Goal: Transaction & Acquisition: Download file/media

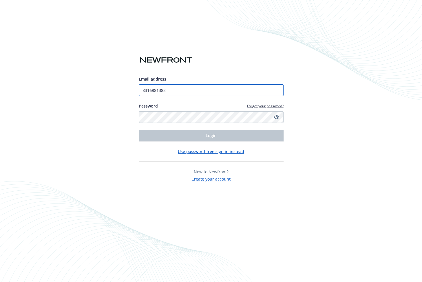
drag, startPoint x: 173, startPoint y: 91, endPoint x: 137, endPoint y: 91, distance: 35.4
click at [137, 91] on div "Email address 8316881382 Password Forgot your password? Login Use password-free…" at bounding box center [211, 141] width 422 height 282
type input "[EMAIL_ADDRESS][DOMAIN_NAME]"
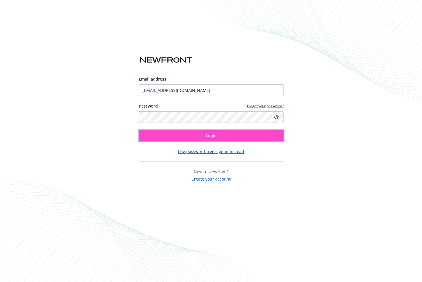
click at [212, 136] on span "Login" at bounding box center [211, 136] width 11 height 6
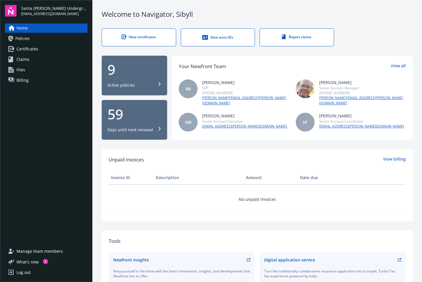
click at [25, 49] on span "Certificates" at bounding box center [28, 48] width 22 height 9
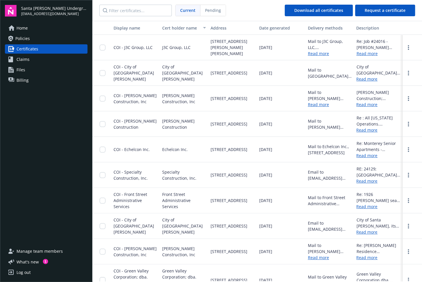
click at [20, 38] on span "Policies" at bounding box center [22, 38] width 14 height 9
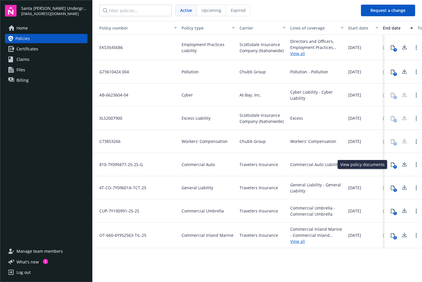
click at [394, 165] on icon at bounding box center [393, 164] width 5 height 5
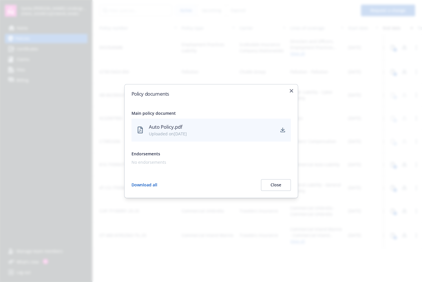
click at [185, 129] on div "Auto Policy.pdf" at bounding box center [212, 127] width 126 height 8
click at [277, 182] on button "Close" at bounding box center [276, 185] width 30 height 12
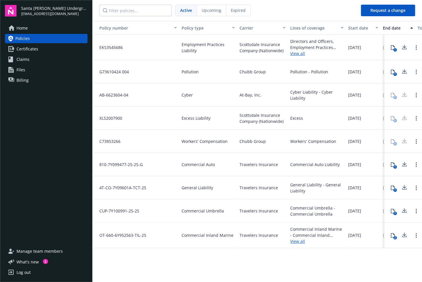
click at [394, 164] on icon at bounding box center [393, 164] width 5 height 5
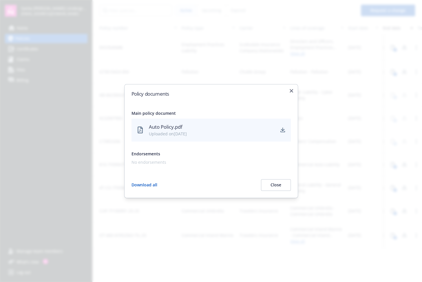
click at [147, 184] on button "Download all" at bounding box center [145, 185] width 26 height 12
click at [275, 182] on button "Close" at bounding box center [276, 185] width 30 height 12
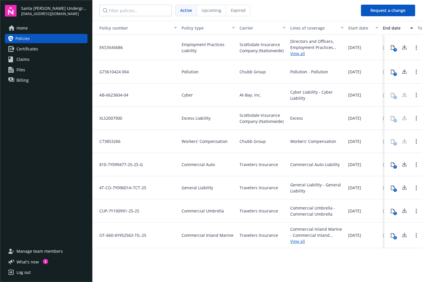
click at [56, 117] on div "Home Policies Certificates Claims Files Billing" at bounding box center [46, 131] width 83 height 216
click at [21, 69] on span "Files" at bounding box center [21, 69] width 9 height 9
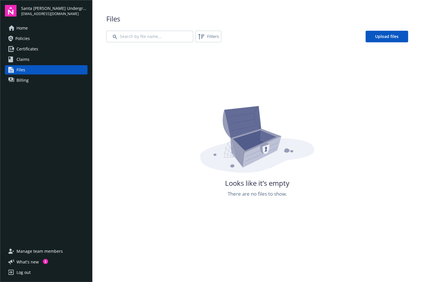
click at [20, 50] on span "Certificates" at bounding box center [28, 48] width 22 height 9
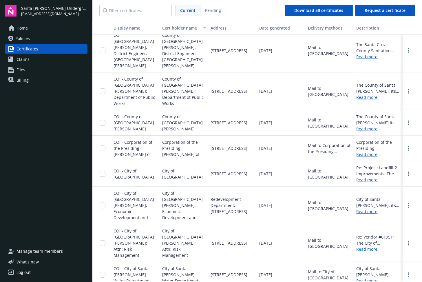
scroll to position [1076, 0]
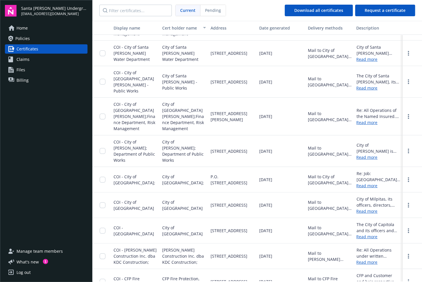
click at [21, 39] on span "Policies" at bounding box center [22, 38] width 14 height 9
